Goal: Check status: Check status

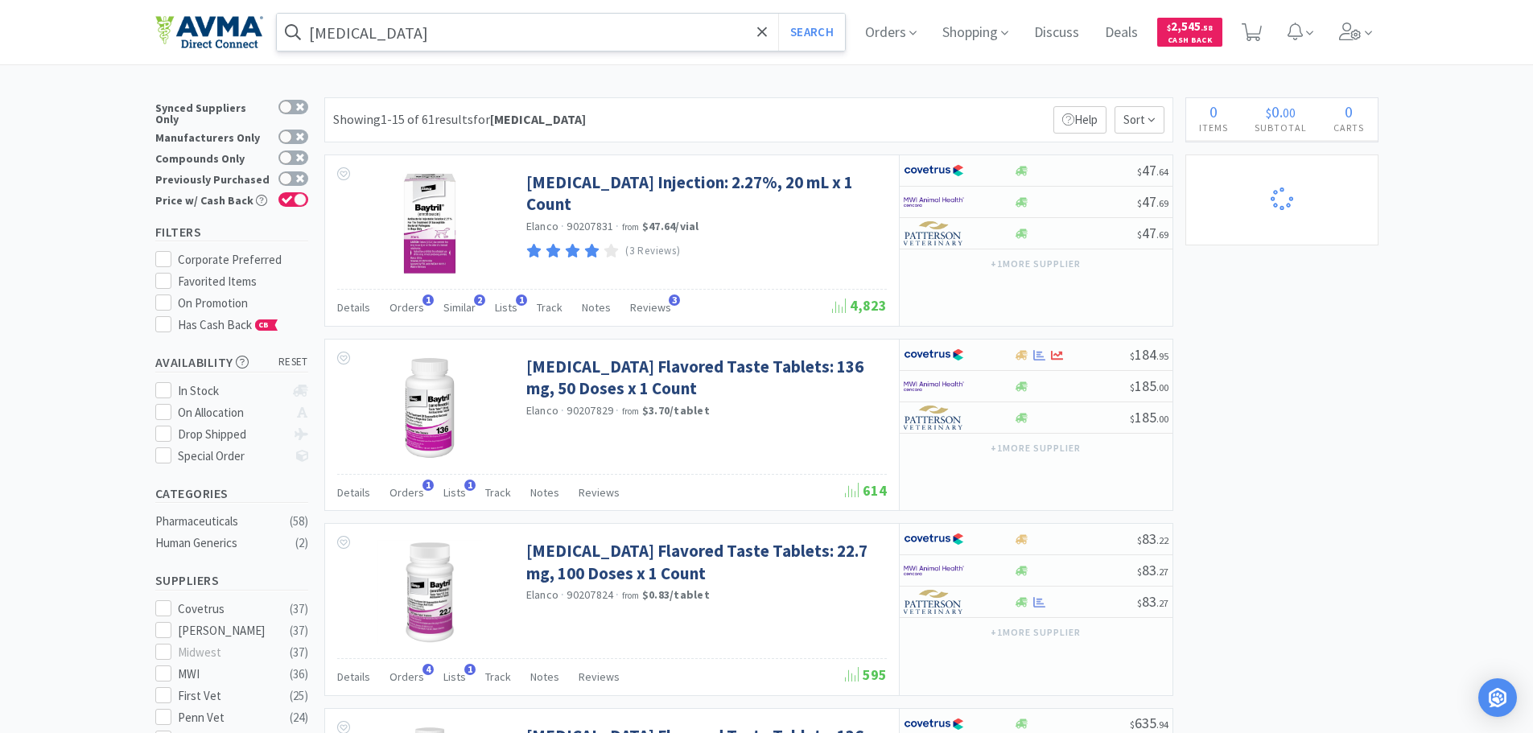
select select "2"
select select "3"
select select "96"
select select "3"
select select "1"
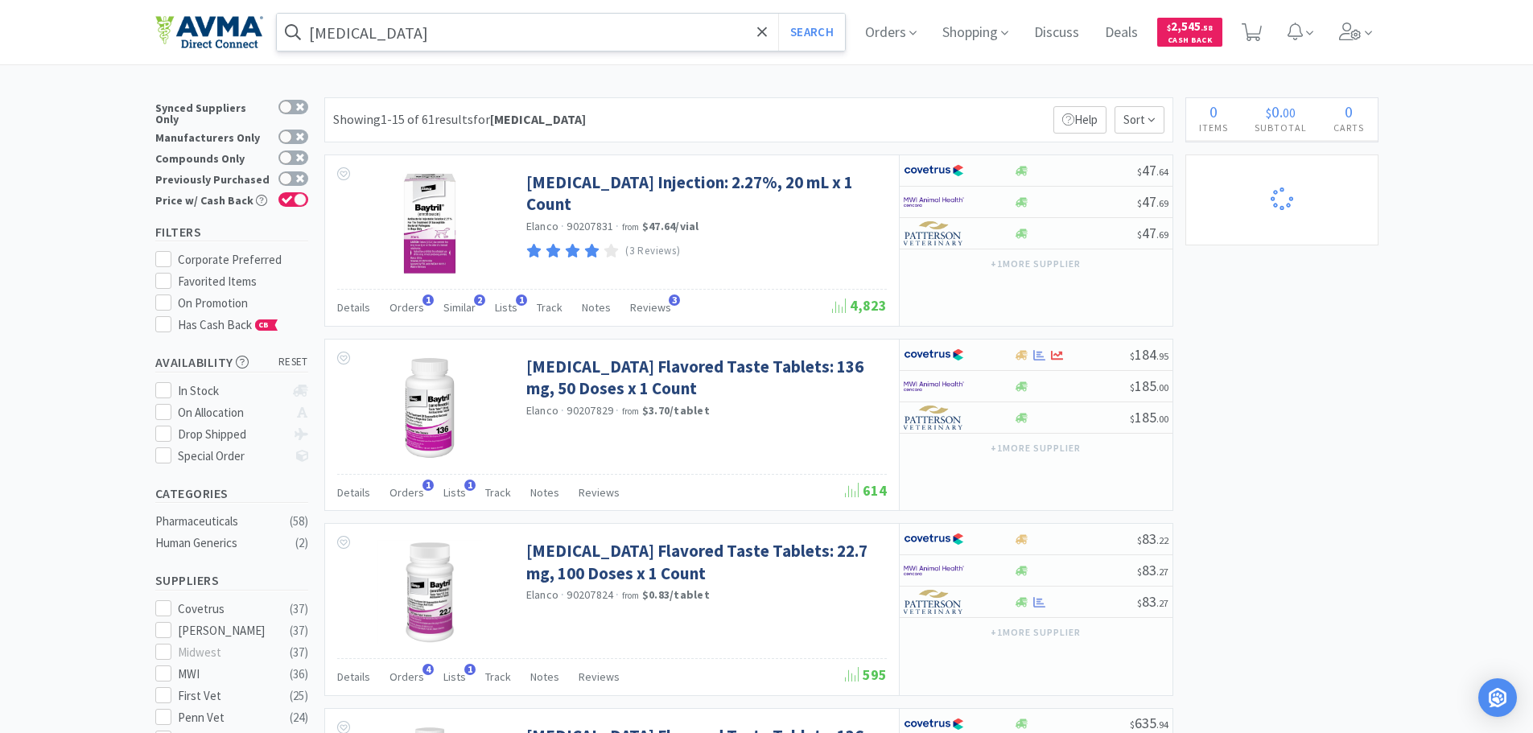
select select "1"
select select "12"
select select "1"
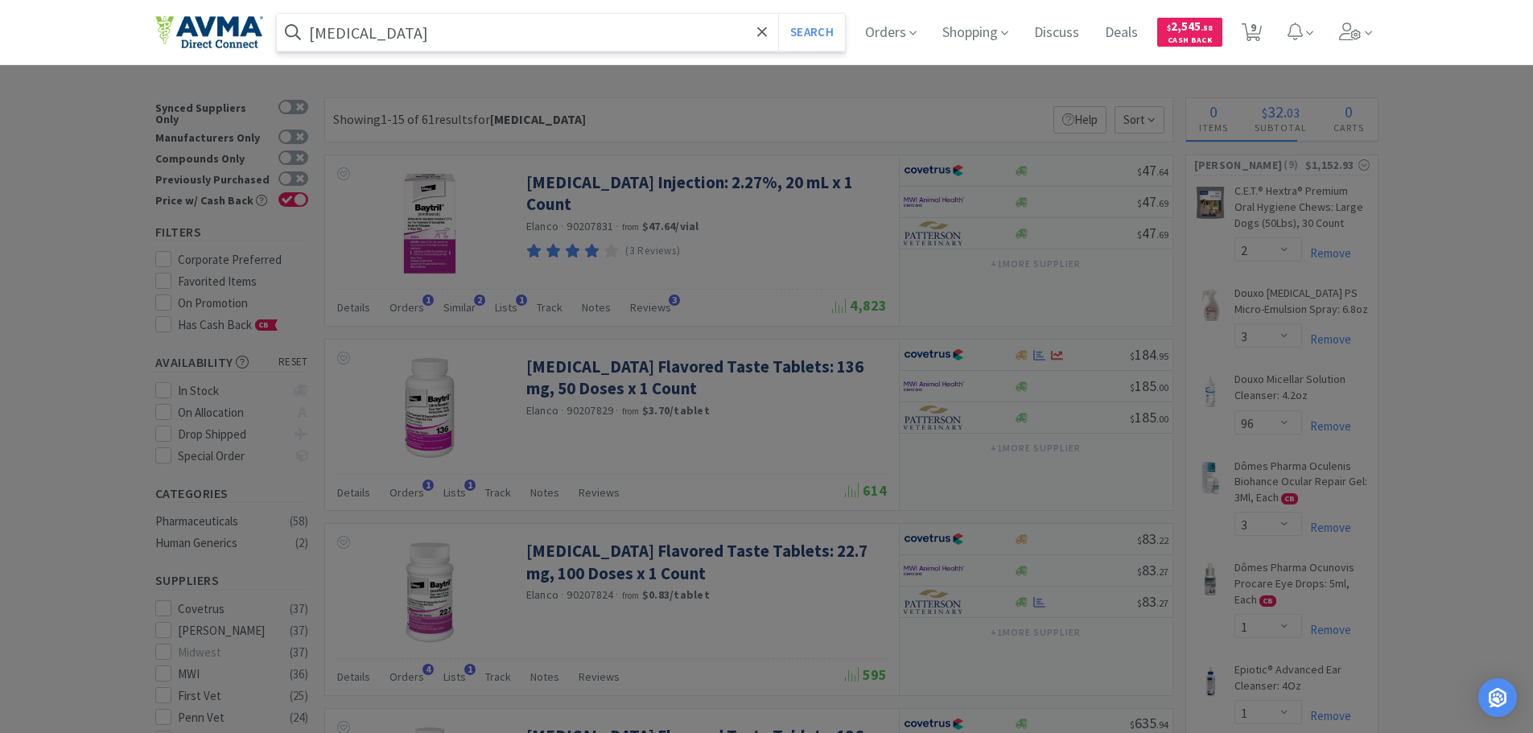
click at [340, 35] on input "[MEDICAL_DATA]" at bounding box center [561, 32] width 569 height 37
select select "1"
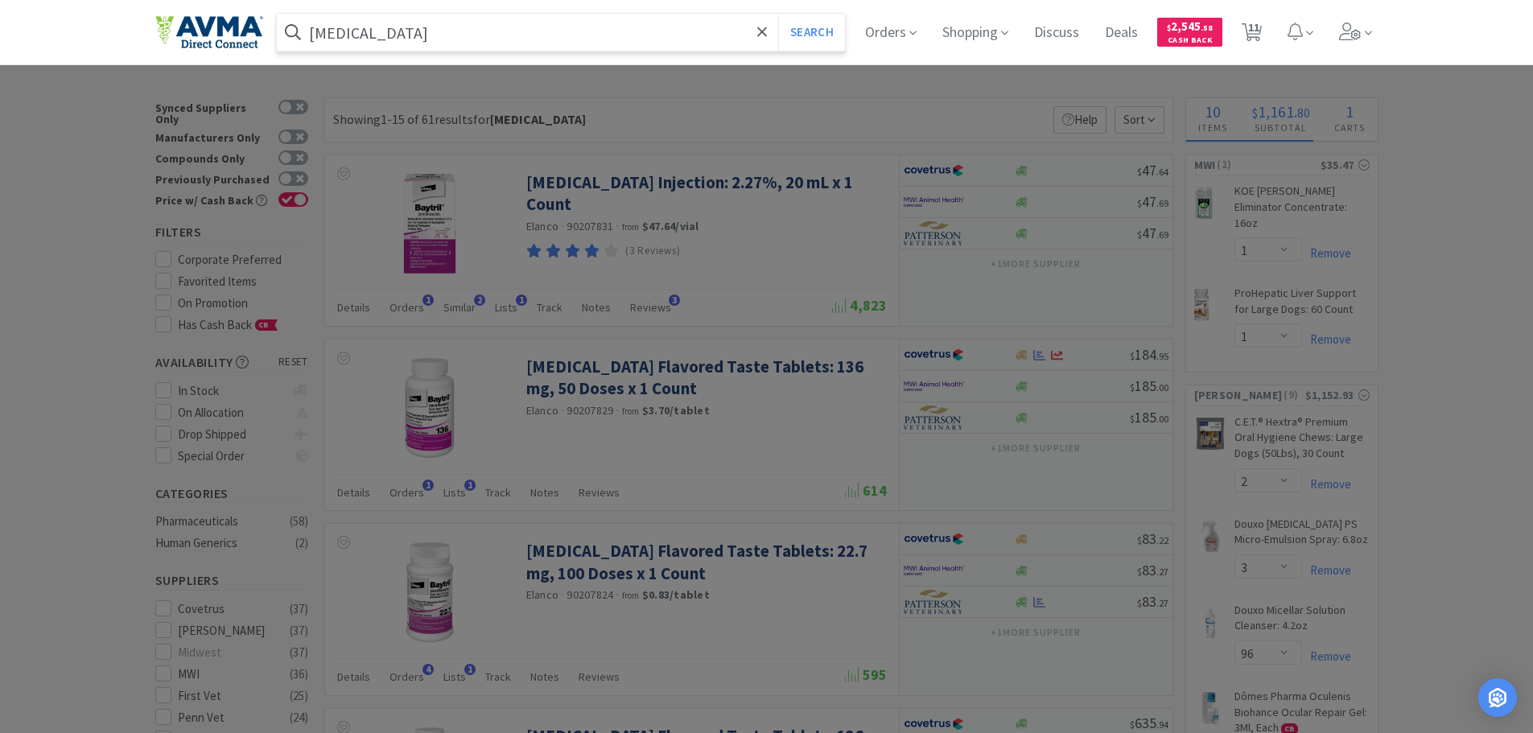
paste input "078441243"
type input "078441243"
click at [821, 27] on button "Search" at bounding box center [811, 32] width 67 height 37
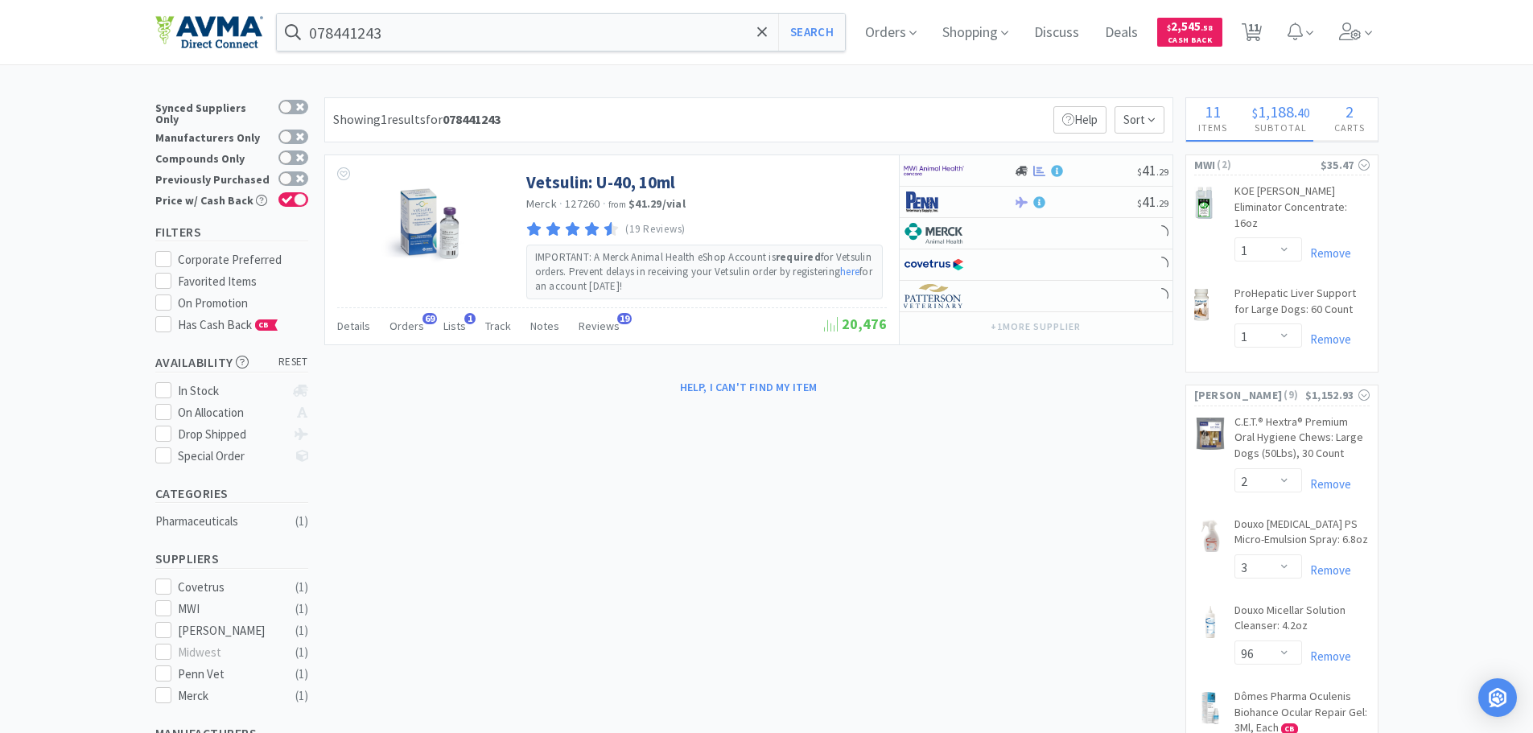
select select "1"
select select "25"
select select "3"
select select "1"
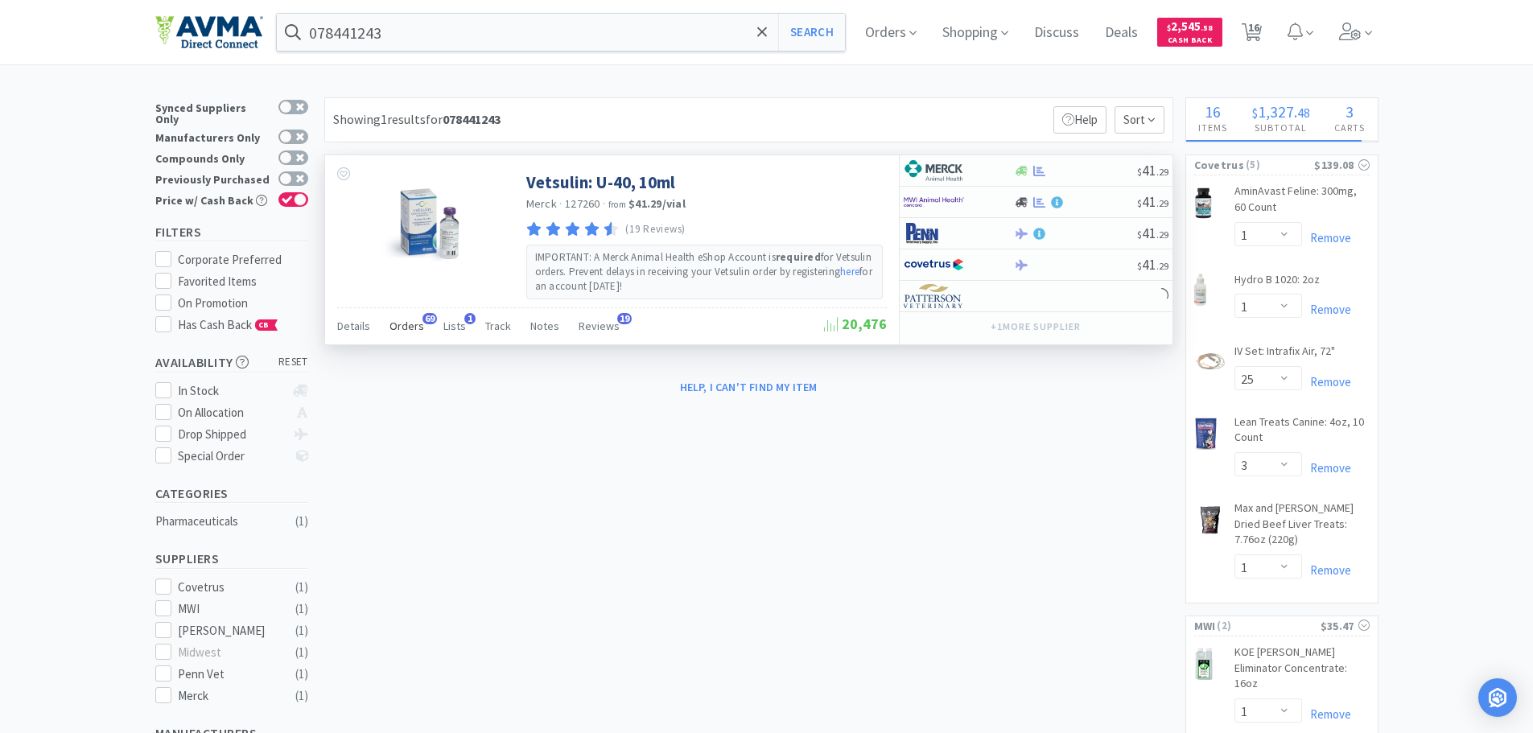
click at [400, 328] on span "Orders" at bounding box center [407, 326] width 35 height 14
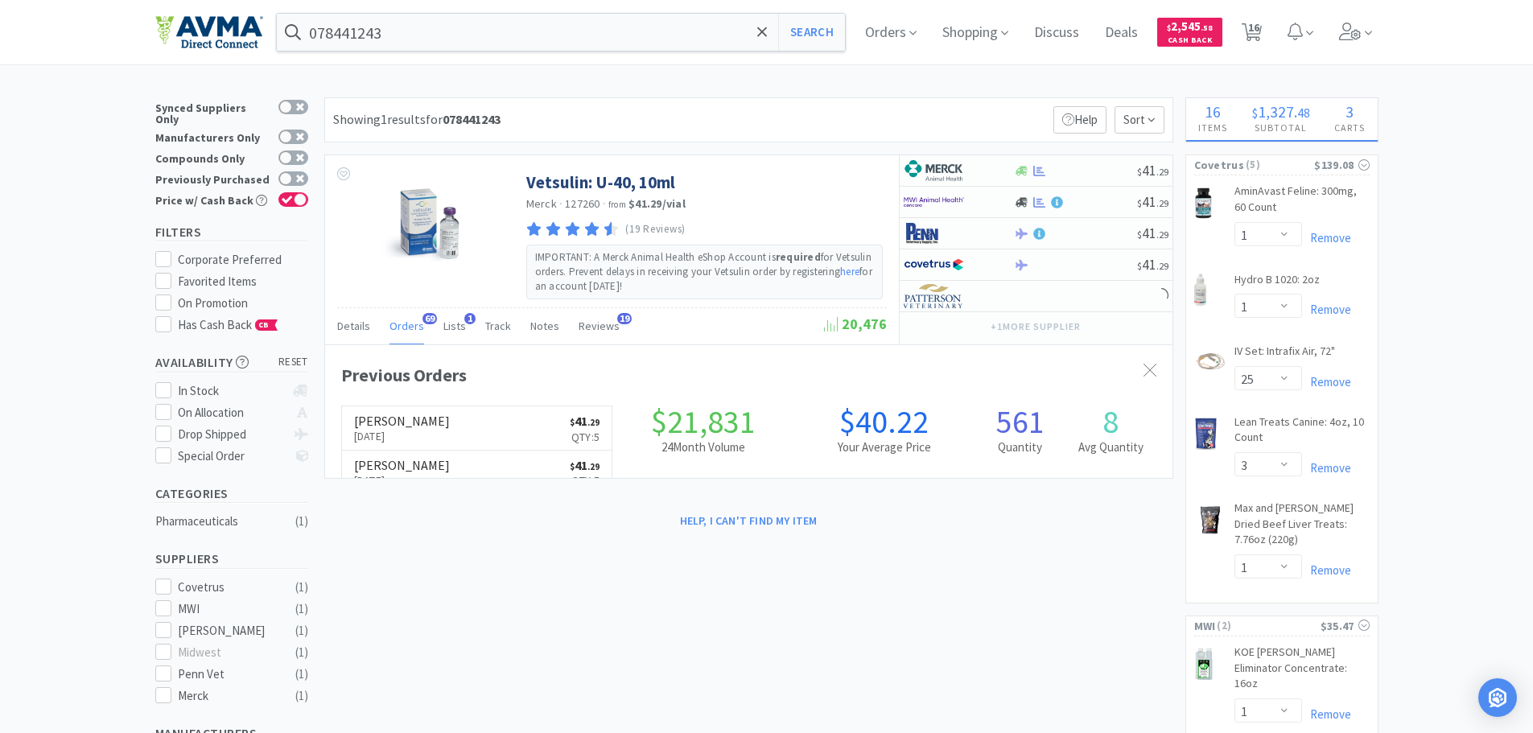
scroll to position [431, 847]
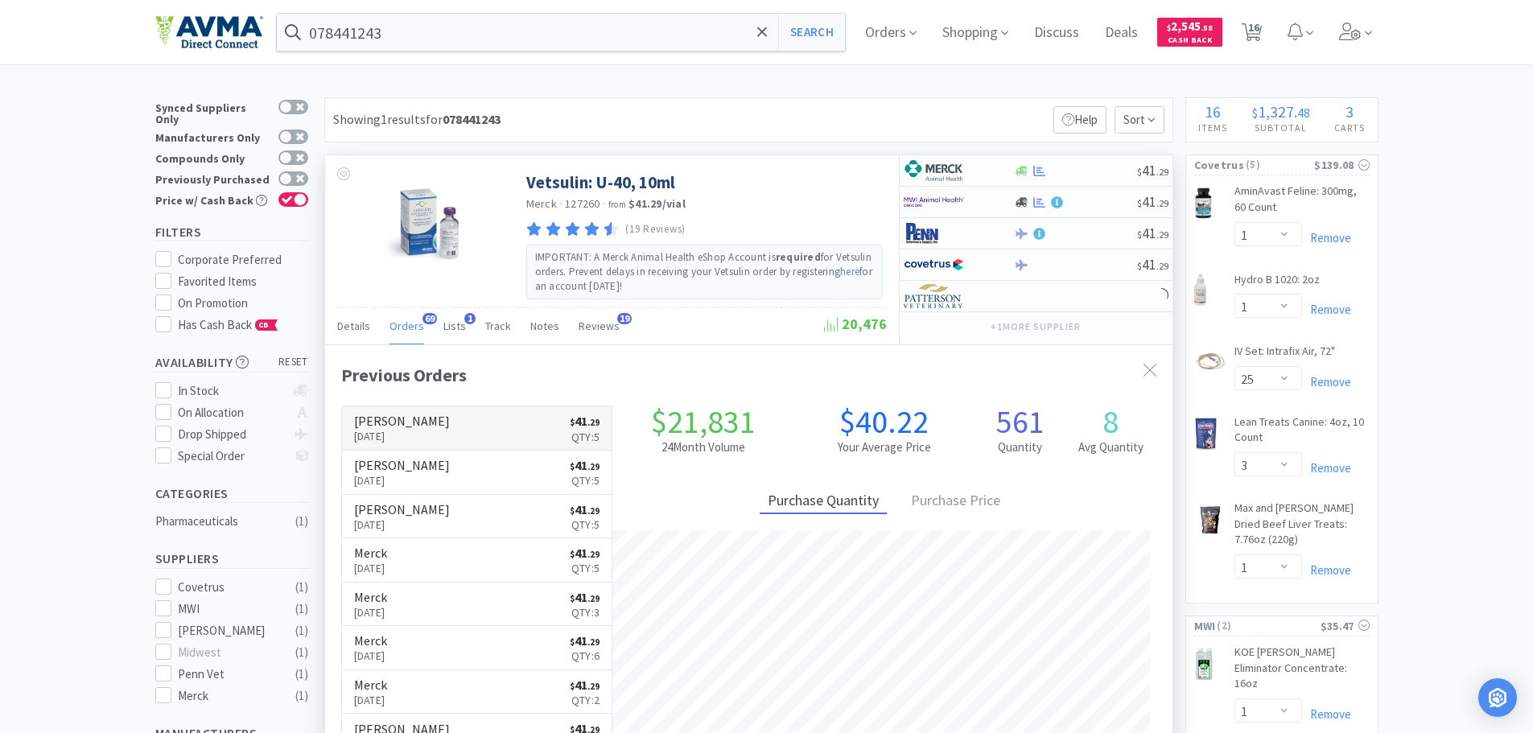
click at [488, 435] on link "[PERSON_NAME] [DATE] $ 41 . 29 Qty: 5" at bounding box center [477, 428] width 270 height 44
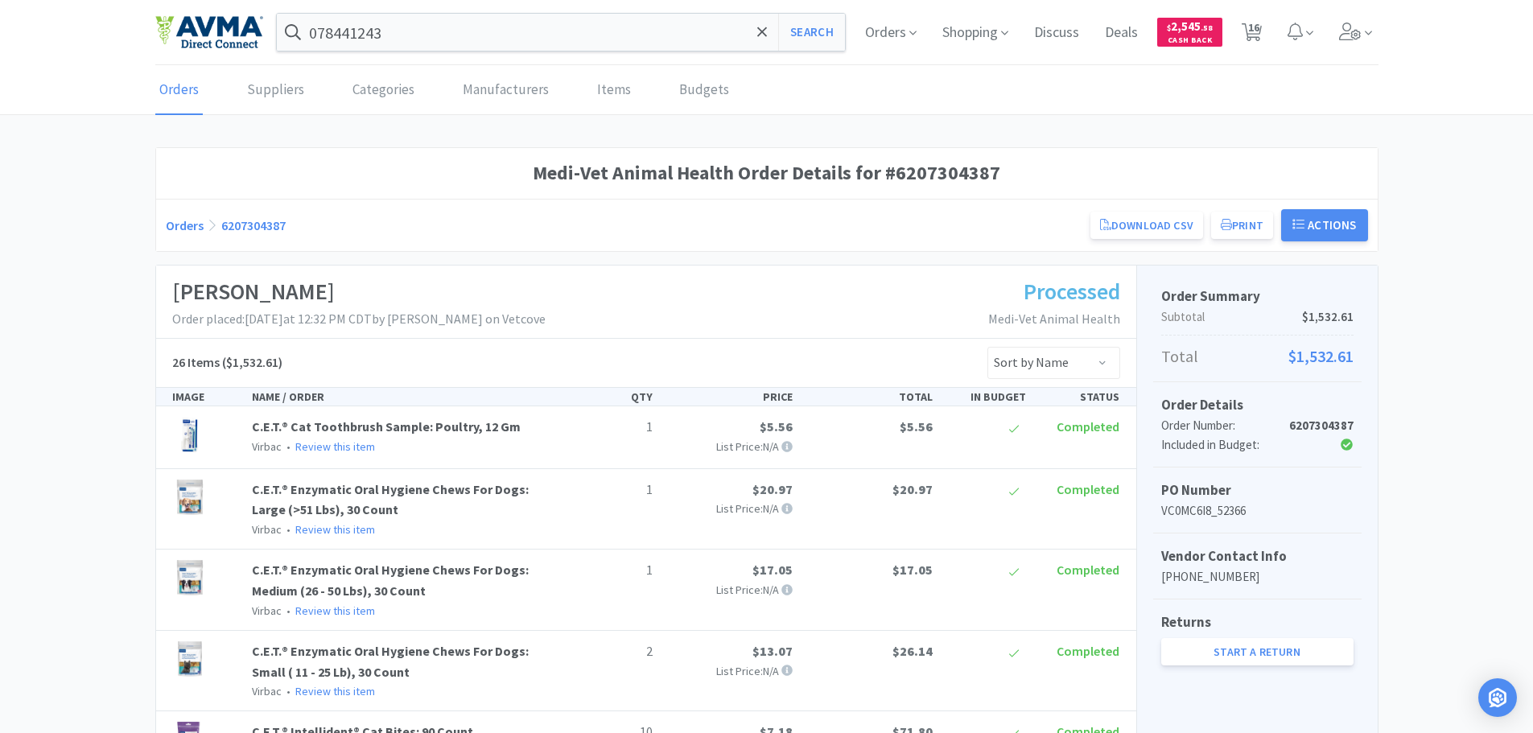
click at [291, 323] on p "Order placed: [DATE] 12:32 PM CDT by [PERSON_NAME] on Vetcove" at bounding box center [358, 319] width 373 height 21
click at [1313, 427] on strong "6207304387" at bounding box center [1321, 425] width 64 height 15
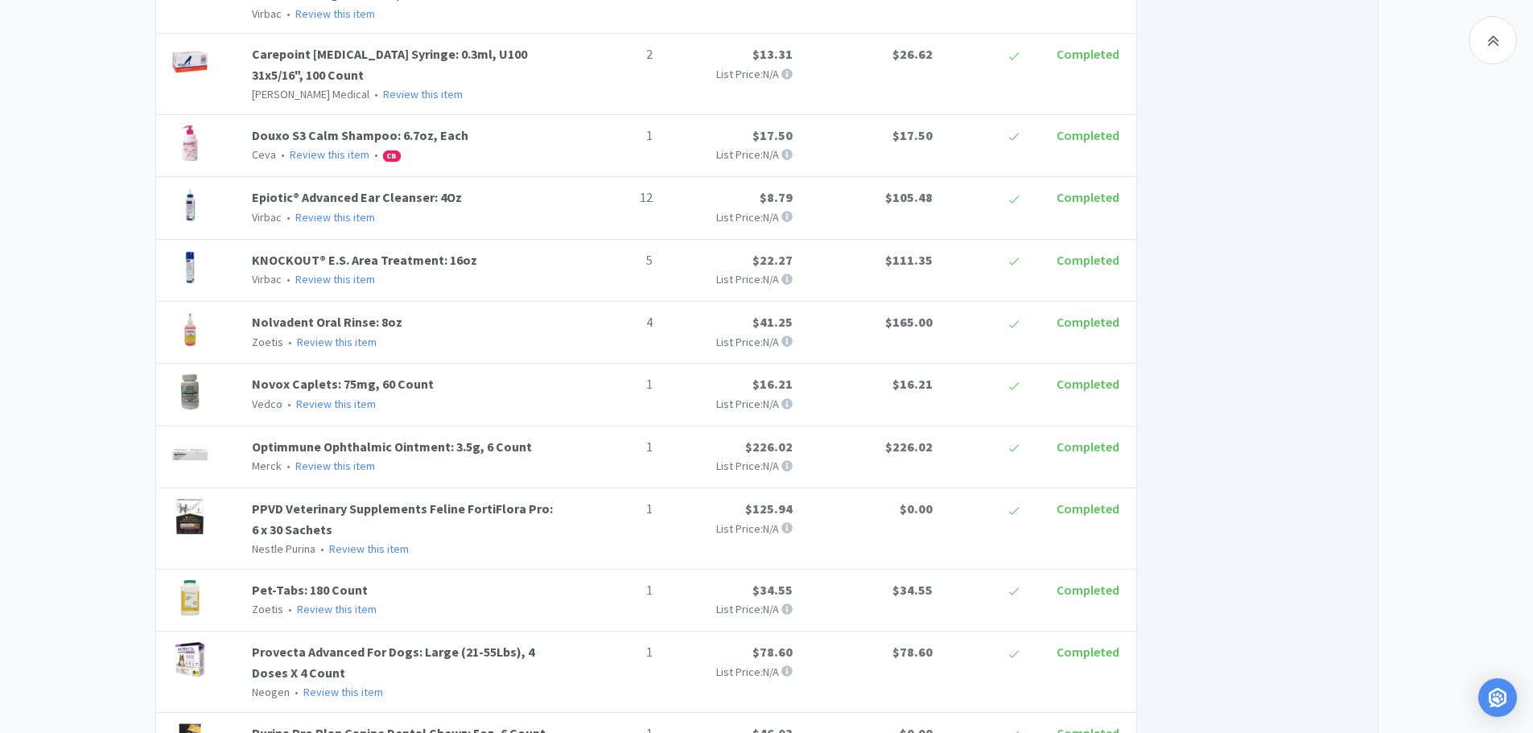
scroll to position [1652, 0]
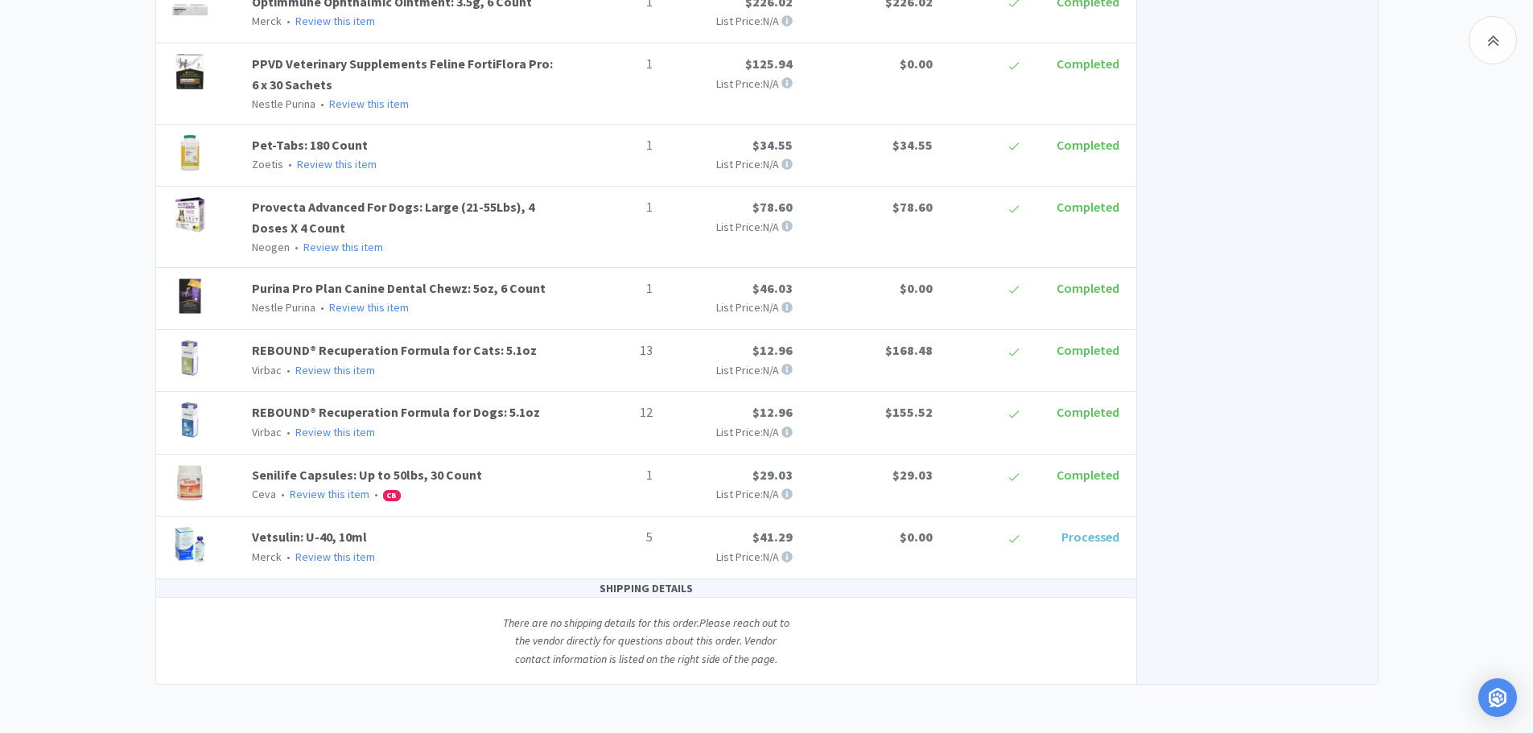
click at [933, 535] on span "$0.00" at bounding box center [916, 537] width 33 height 16
